Goal: Information Seeking & Learning: Learn about a topic

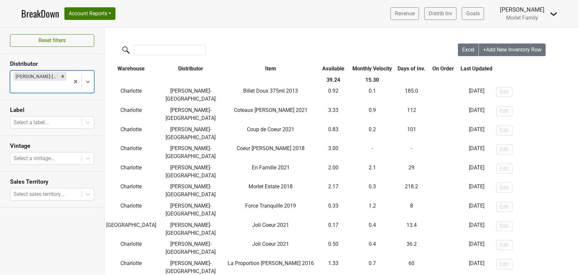
click at [46, 14] on link "BreakDown" at bounding box center [40, 14] width 38 height 14
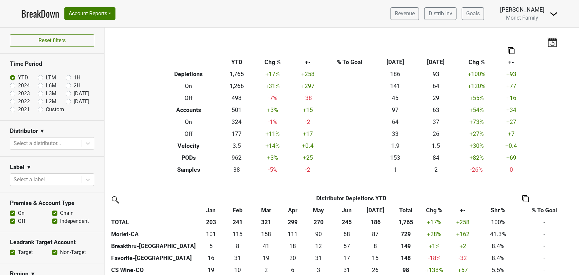
click at [18, 86] on label "2024" at bounding box center [24, 86] width 12 height 8
click at [13, 86] on input "2024" at bounding box center [23, 85] width 27 height 7
radio input "true"
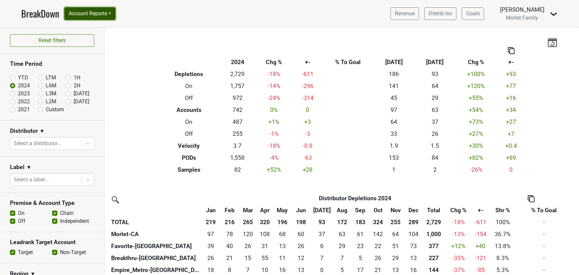
click at [104, 13] on button "Account Reports" at bounding box center [89, 13] width 51 height 13
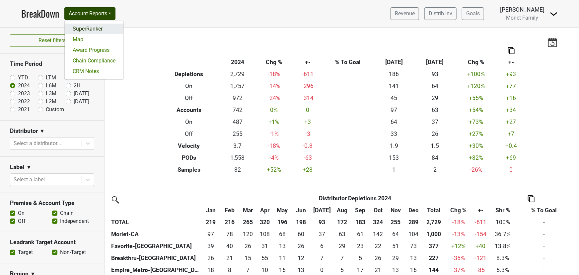
click at [91, 27] on link "SuperRanker" at bounding box center [94, 29] width 59 height 11
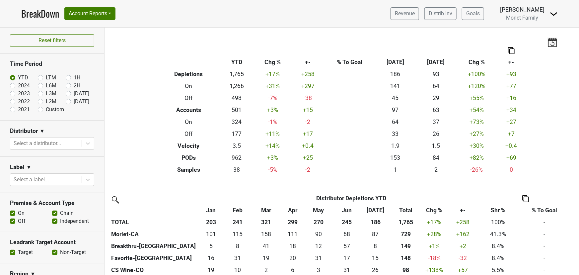
click at [18, 84] on label "2024" at bounding box center [24, 86] width 12 height 8
click at [11, 84] on input "2024" at bounding box center [23, 85] width 27 height 7
radio input "true"
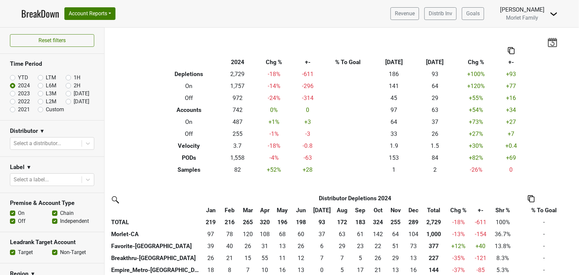
click at [18, 92] on label "2023" at bounding box center [24, 94] width 12 height 8
click at [13, 92] on input "2023" at bounding box center [23, 93] width 27 height 7
radio input "true"
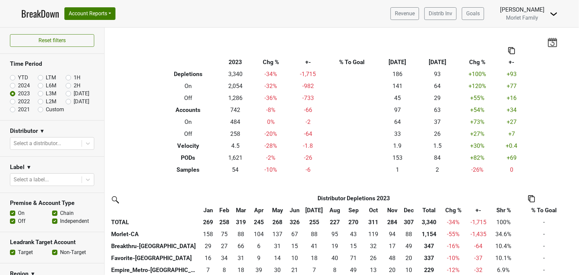
click at [18, 102] on label "2022" at bounding box center [24, 102] width 12 height 8
click at [13, 102] on input "2022" at bounding box center [23, 101] width 27 height 7
radio input "true"
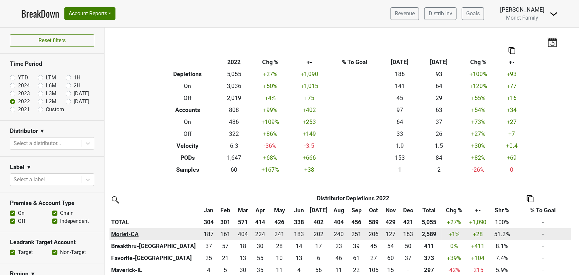
click at [129, 233] on th "Morlet-CA" at bounding box center [154, 234] width 91 height 12
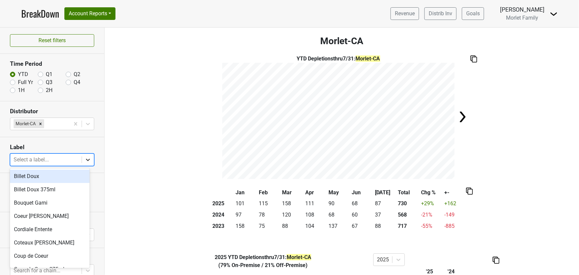
click at [86, 160] on icon at bounding box center [88, 160] width 4 height 2
click at [56, 176] on div "Billet Doux" at bounding box center [50, 175] width 80 height 13
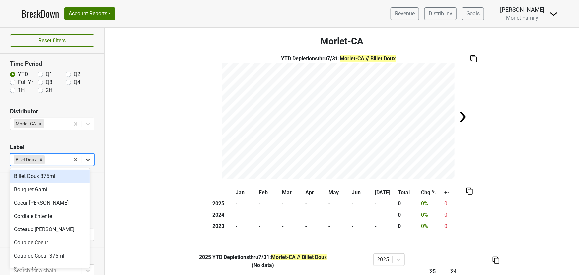
click at [86, 159] on icon at bounding box center [88, 160] width 4 height 2
click at [41, 158] on icon "Remove Billet Doux" at bounding box center [41, 159] width 5 height 5
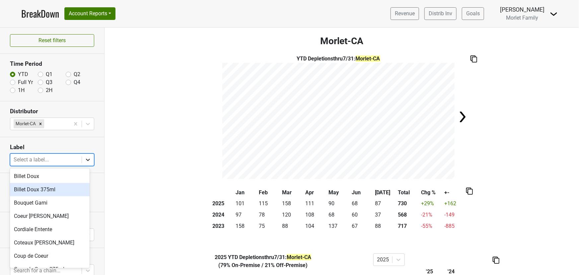
click at [85, 159] on icon at bounding box center [88, 159] width 7 height 7
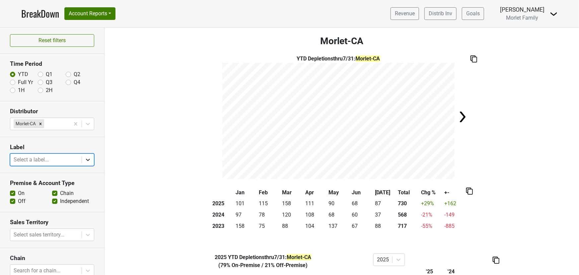
click at [86, 159] on icon at bounding box center [88, 160] width 4 height 2
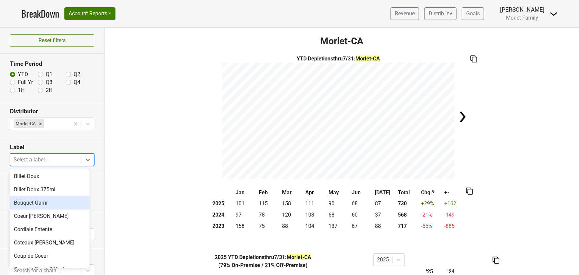
click at [64, 200] on div "Bouquet Garni" at bounding box center [50, 202] width 80 height 13
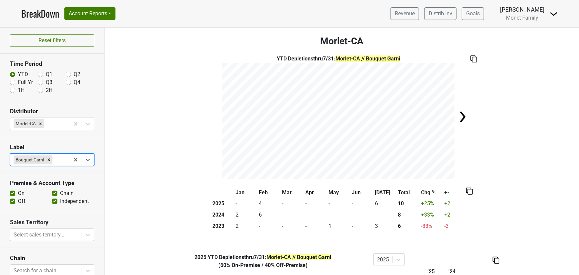
click at [85, 161] on icon at bounding box center [88, 159] width 7 height 7
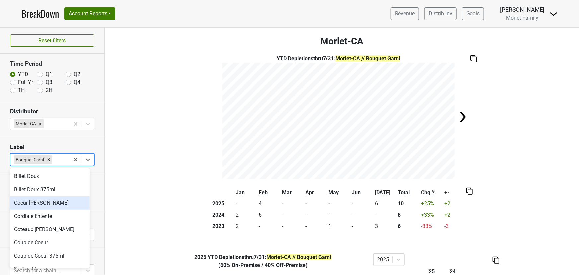
click at [64, 204] on div "Coeur [PERSON_NAME]" at bounding box center [50, 202] width 80 height 13
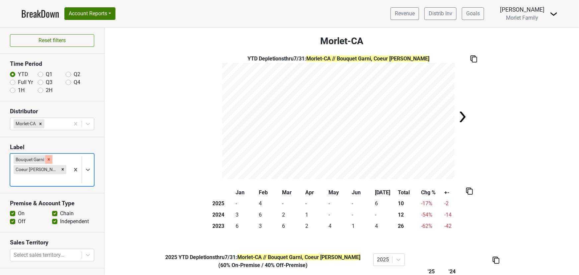
click at [46, 158] on icon "Remove Bouquet Garni" at bounding box center [48, 159] width 5 height 5
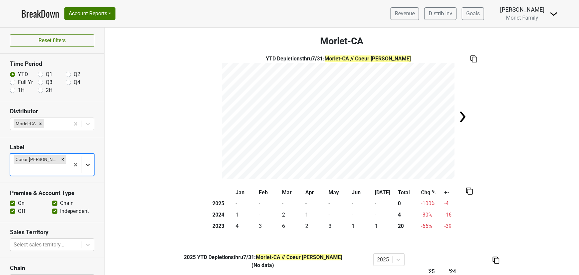
click at [86, 164] on icon at bounding box center [88, 165] width 4 height 2
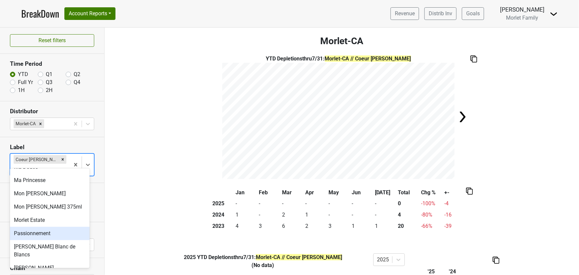
scroll to position [258, 0]
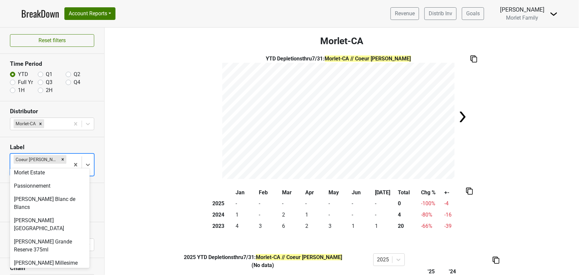
click at [55, 269] on div "[PERSON_NAME] [PERSON_NAME]" at bounding box center [50, 279] width 80 height 21
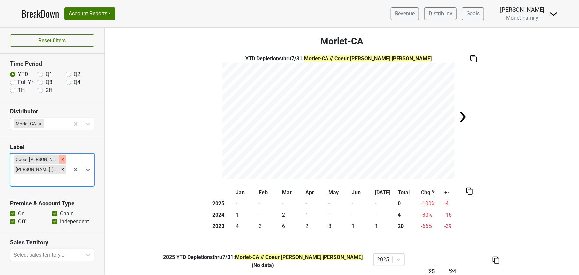
click at [60, 157] on icon "Remove Coeur de Vallee" at bounding box center [62, 159] width 5 height 5
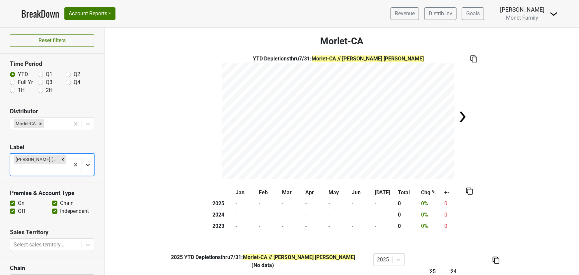
click at [86, 164] on icon at bounding box center [88, 165] width 4 height 2
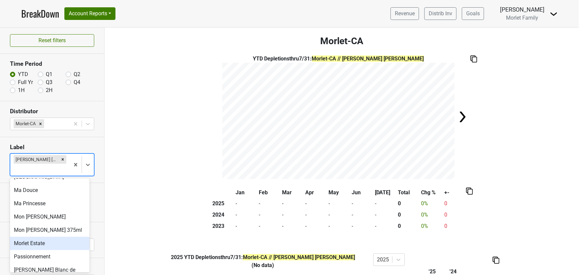
scroll to position [264, 0]
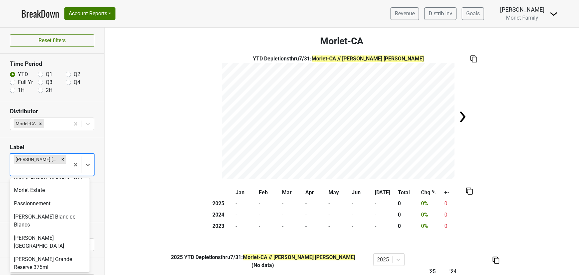
click at [64, 274] on div "Pierre Morlet Millesime" at bounding box center [50, 280] width 80 height 13
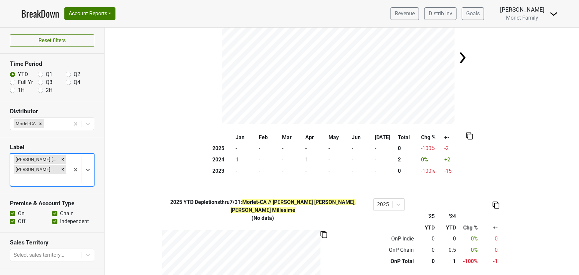
scroll to position [0, 0]
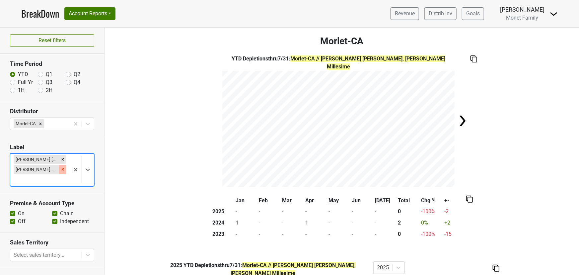
click at [59, 168] on div "Remove Pierre Morlet Millesime" at bounding box center [62, 169] width 7 height 9
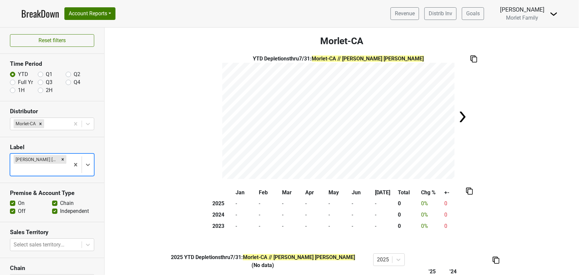
click at [60, 159] on icon "Remove Pierre Morlet Rose" at bounding box center [62, 159] width 5 height 5
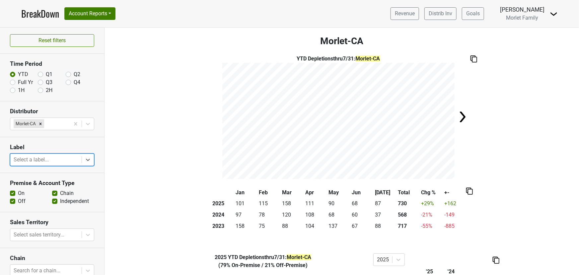
click at [45, 13] on link "BreakDown" at bounding box center [40, 14] width 38 height 14
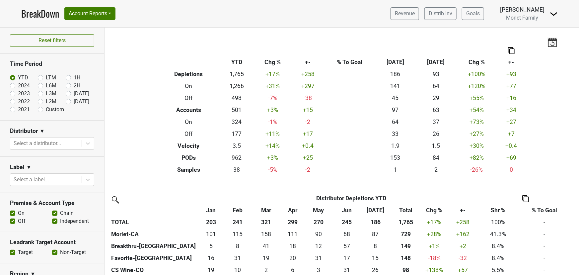
click at [18, 101] on label "2022" at bounding box center [24, 102] width 12 height 8
click at [12, 101] on input "2022" at bounding box center [23, 101] width 27 height 7
radio input "true"
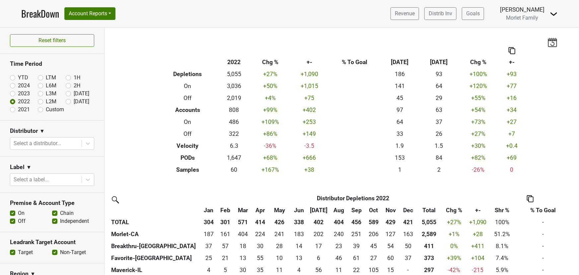
click at [18, 85] on label "2024" at bounding box center [24, 86] width 12 height 8
click at [12, 85] on input "2024" at bounding box center [23, 85] width 27 height 7
radio input "true"
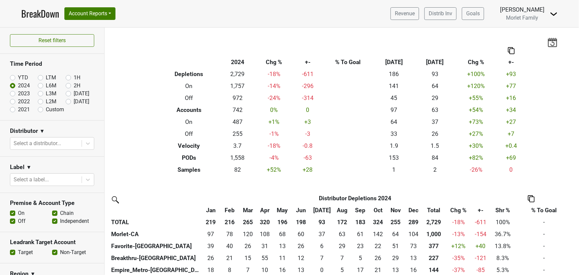
click at [18, 75] on label "YTD" at bounding box center [23, 78] width 10 height 8
click at [12, 75] on input "YTD" at bounding box center [23, 77] width 27 height 7
radio input "true"
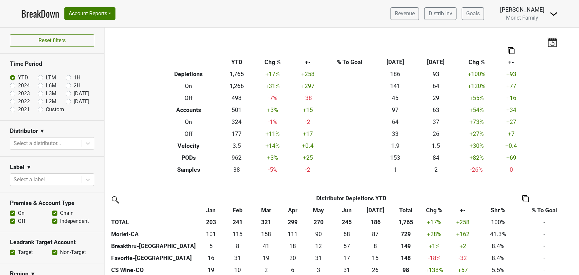
click at [18, 86] on label "2024" at bounding box center [24, 86] width 12 height 8
click at [11, 86] on input "2024" at bounding box center [23, 85] width 27 height 7
radio input "true"
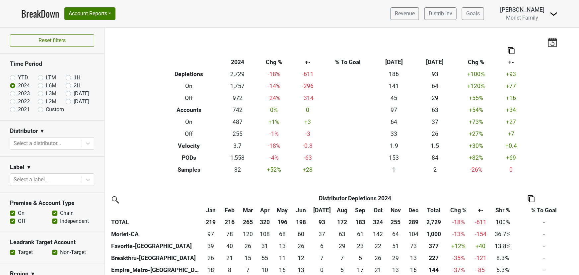
click at [18, 78] on label "YTD" at bounding box center [23, 78] width 10 height 8
click at [13, 78] on input "YTD" at bounding box center [23, 77] width 27 height 7
radio input "true"
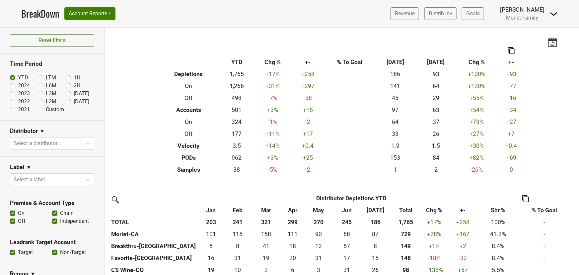
click at [18, 86] on label "2024" at bounding box center [24, 86] width 12 height 8
click at [11, 86] on input "2024" at bounding box center [23, 85] width 27 height 7
radio input "true"
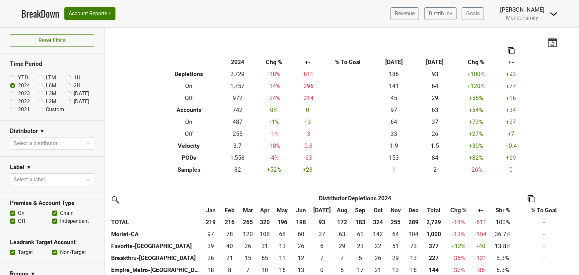
click at [18, 77] on label "YTD" at bounding box center [23, 78] width 10 height 8
click at [13, 77] on input "YTD" at bounding box center [23, 77] width 27 height 7
radio input "true"
